Goal: Task Accomplishment & Management: Check status

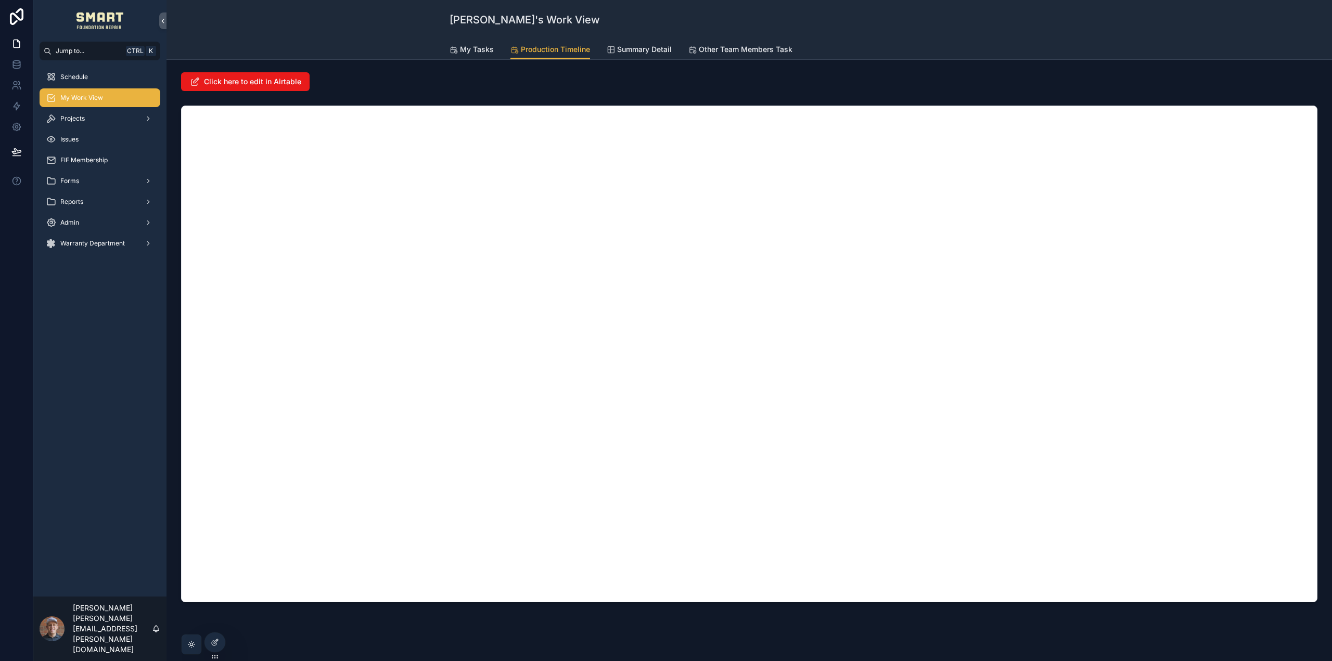
click at [1029, 44] on div "My Tasks Production Timeline Summary Detail Other Team Members Task" at bounding box center [750, 50] width 600 height 20
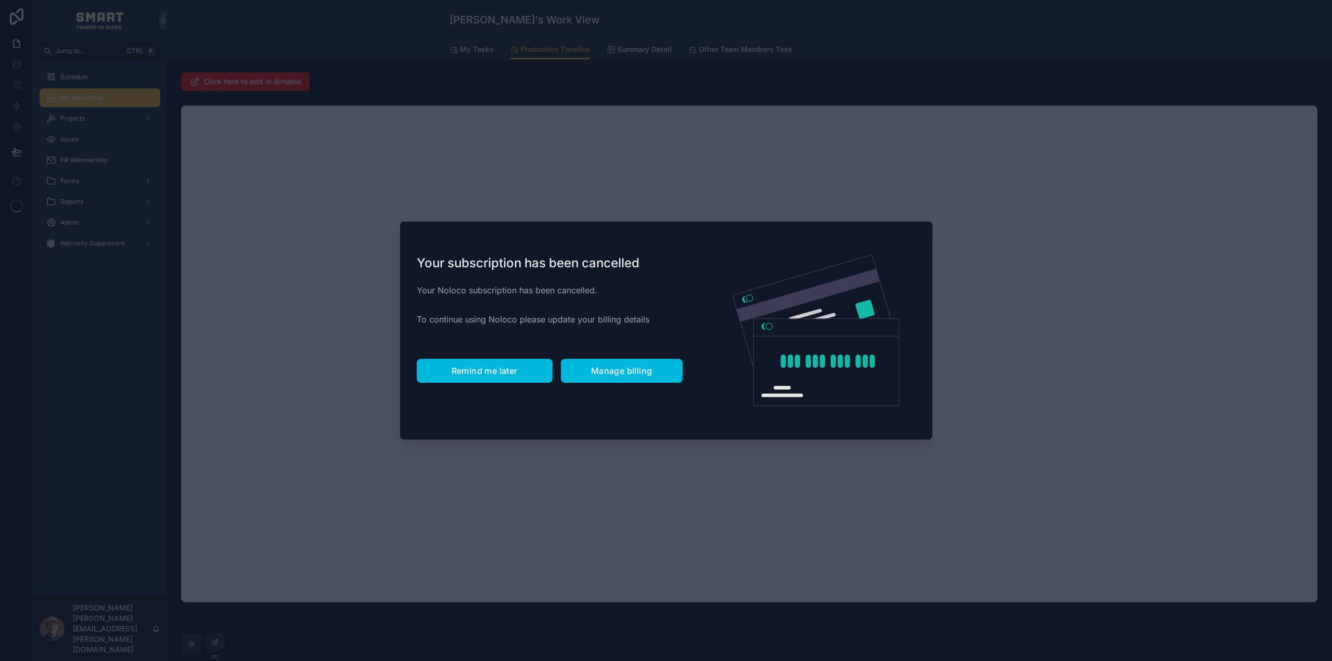
click at [499, 377] on button "Remind me later" at bounding box center [485, 371] width 136 height 24
